Goal: Check status: Check status

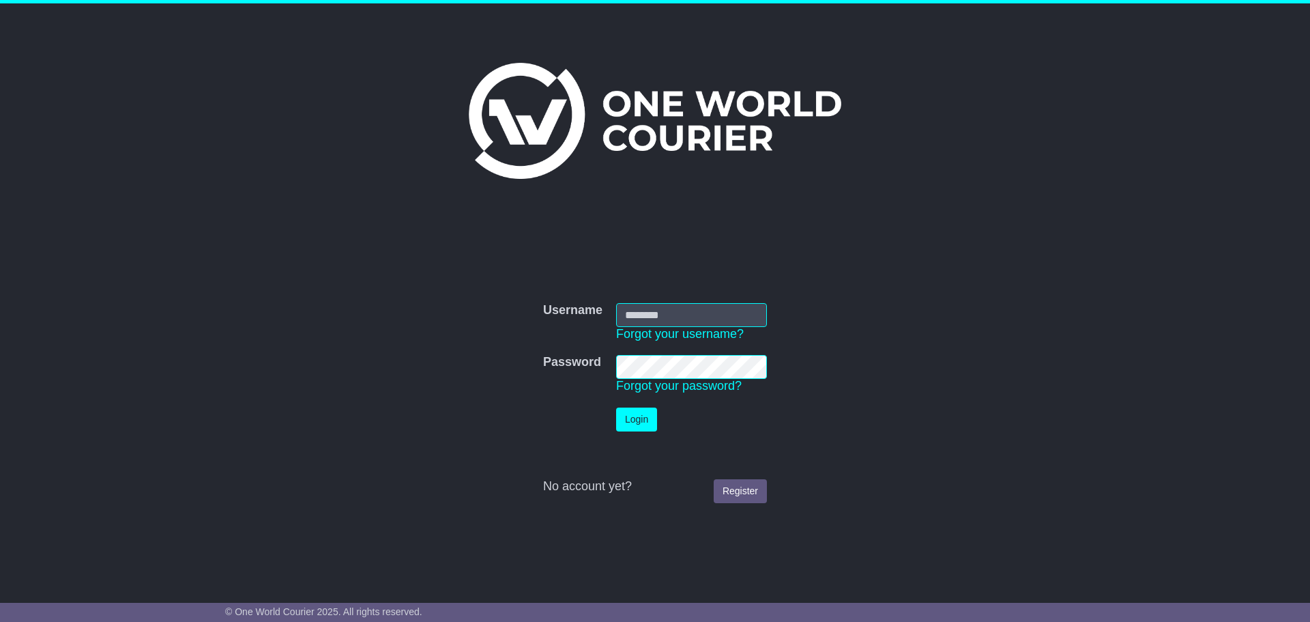
type input "**********"
click at [634, 416] on button "Login" at bounding box center [636, 419] width 41 height 24
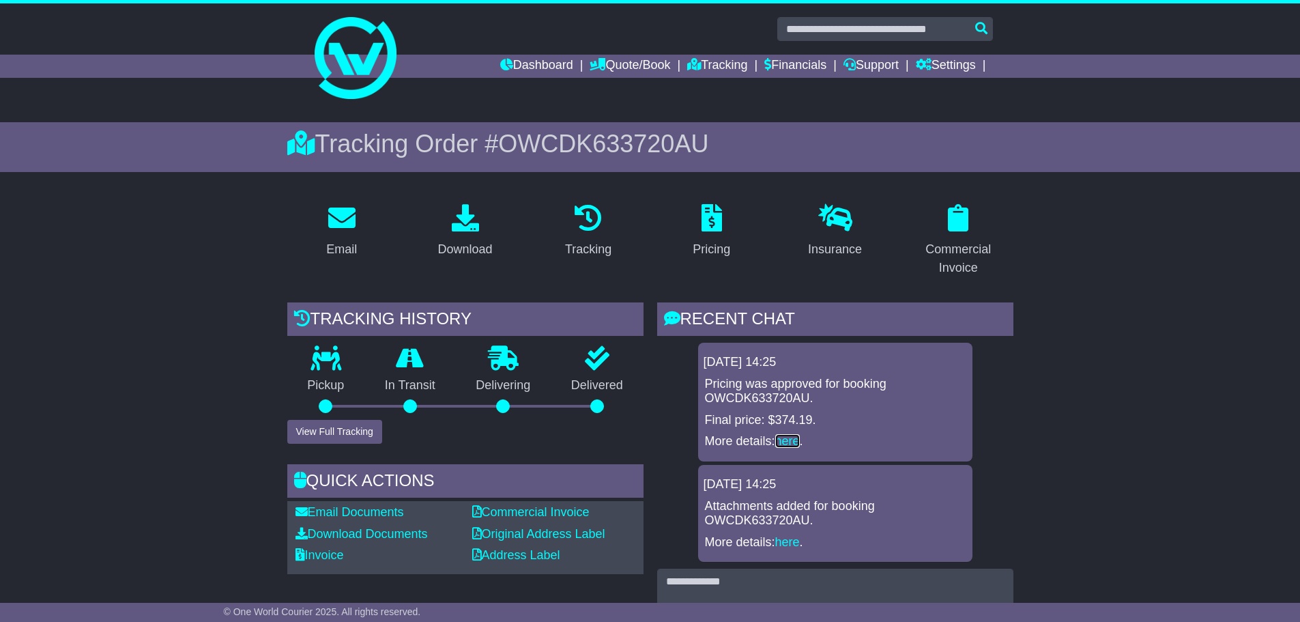
click at [793, 437] on link "here" at bounding box center [787, 441] width 25 height 14
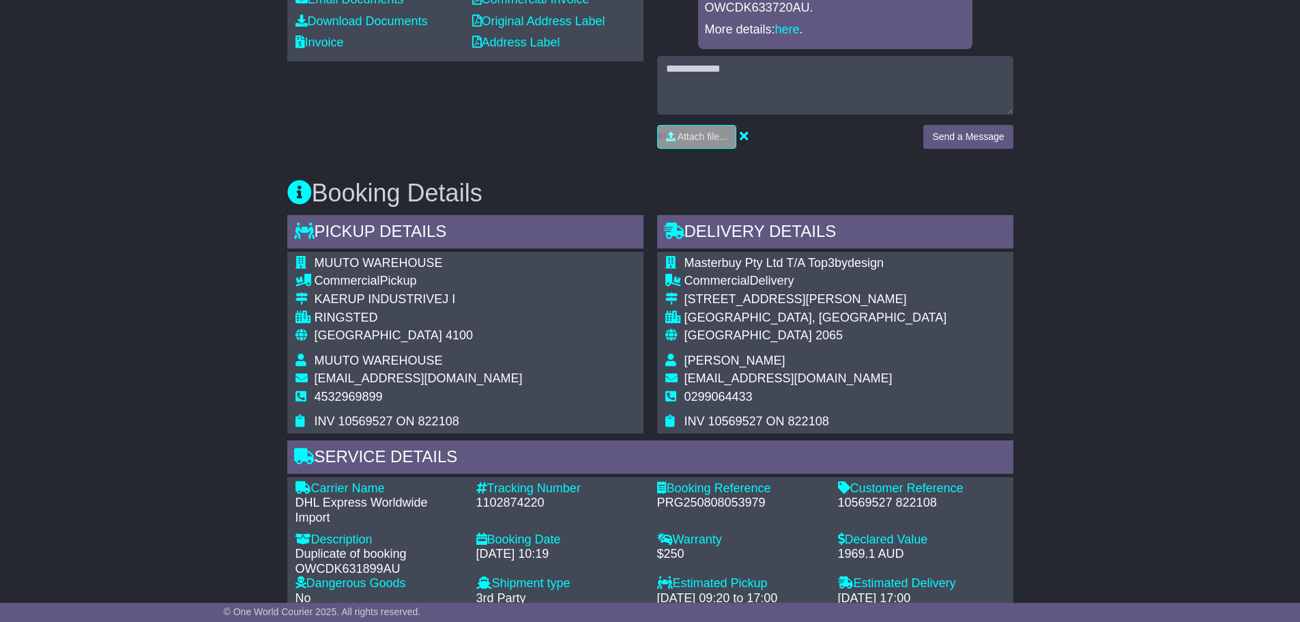
scroll to position [491, 0]
